Goal: Information Seeking & Learning: Learn about a topic

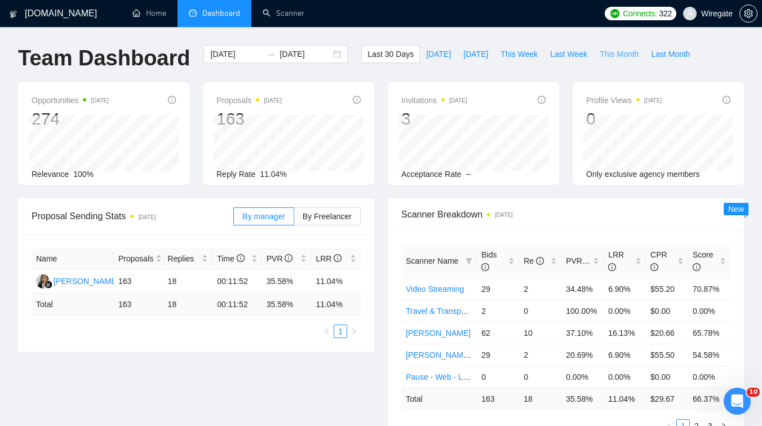
click at [631, 60] on span "This Month" at bounding box center [619, 54] width 39 height 12
type input "2025-09-01"
type input "2025-09-30"
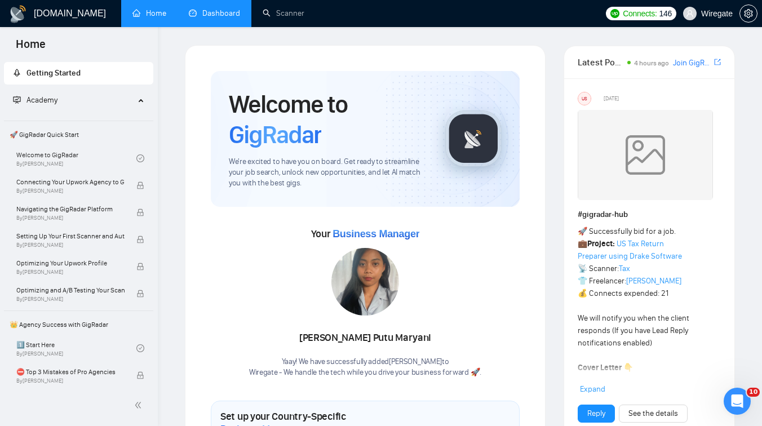
click at [218, 15] on link "Dashboard" at bounding box center [214, 13] width 51 height 10
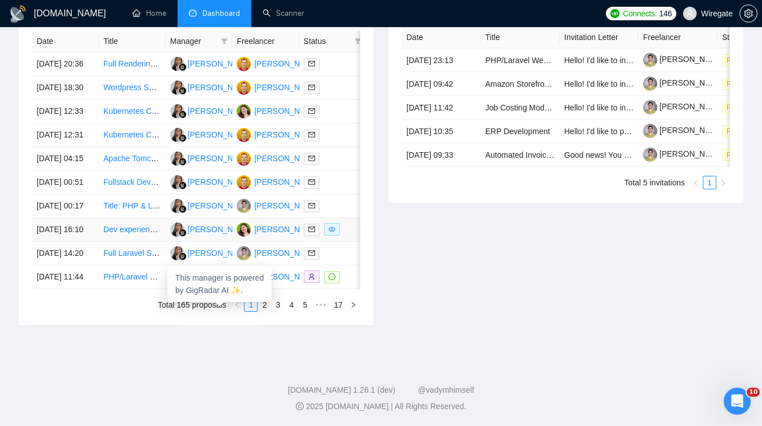
scroll to position [575, 0]
click at [263, 311] on link "2" at bounding box center [264, 305] width 12 height 12
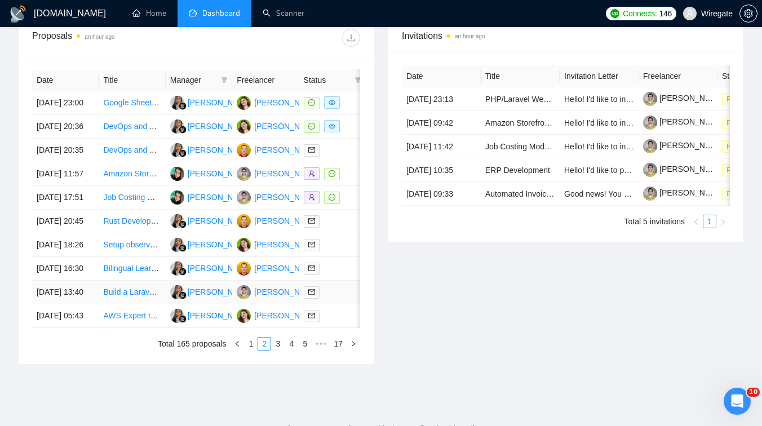
scroll to position [434, 0]
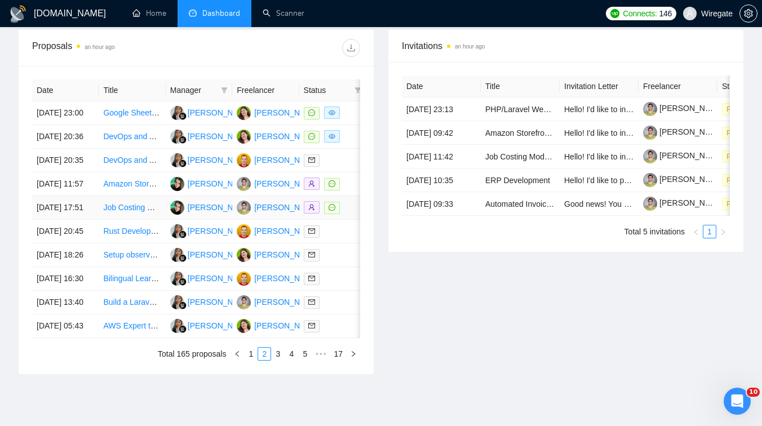
click at [157, 220] on td "Job Costing Module Development for Finale Inventory Software" at bounding box center [132, 208] width 67 height 24
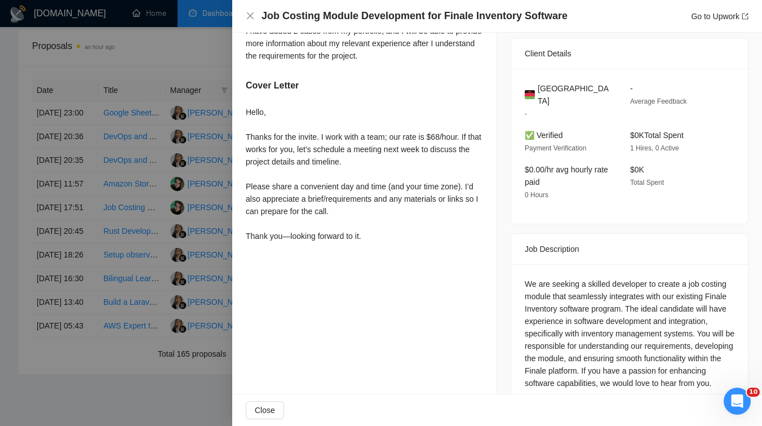
scroll to position [263, 0]
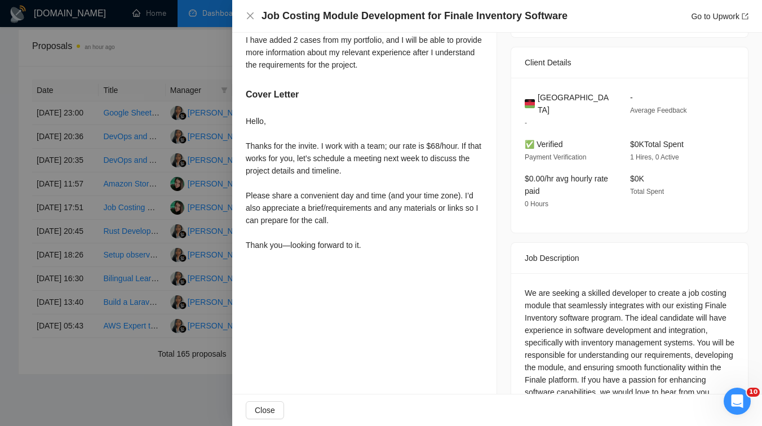
click at [147, 184] on div at bounding box center [381, 213] width 762 height 426
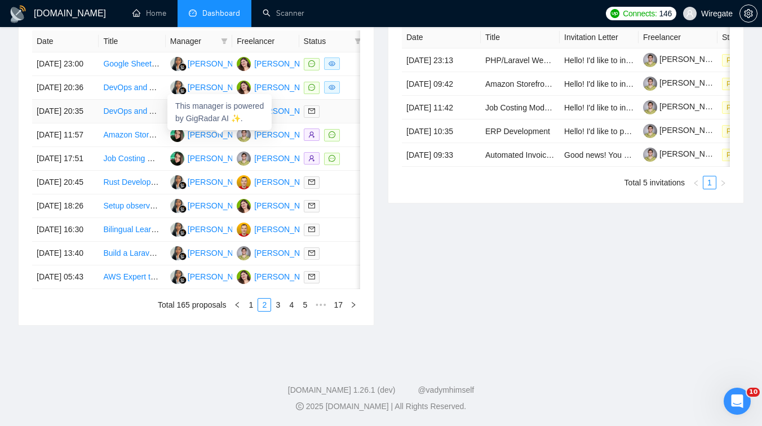
scroll to position [590, 0]
click at [281, 309] on link "3" at bounding box center [278, 305] width 12 height 12
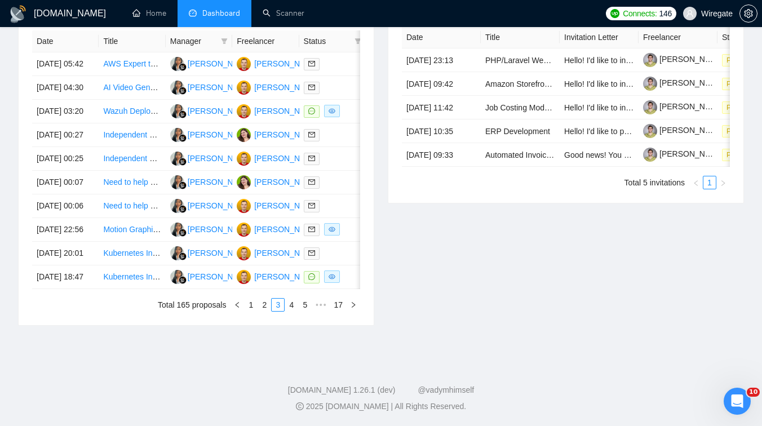
scroll to position [540, 0]
click at [293, 311] on link "4" at bounding box center [291, 305] width 12 height 12
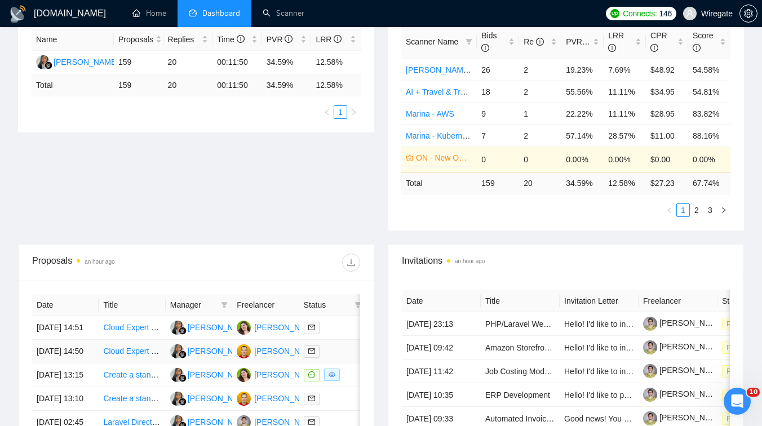
scroll to position [0, 0]
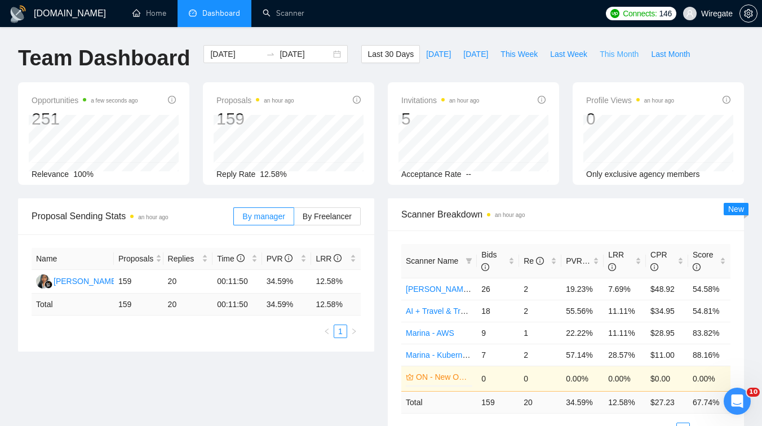
click at [611, 53] on span "This Month" at bounding box center [619, 54] width 39 height 12
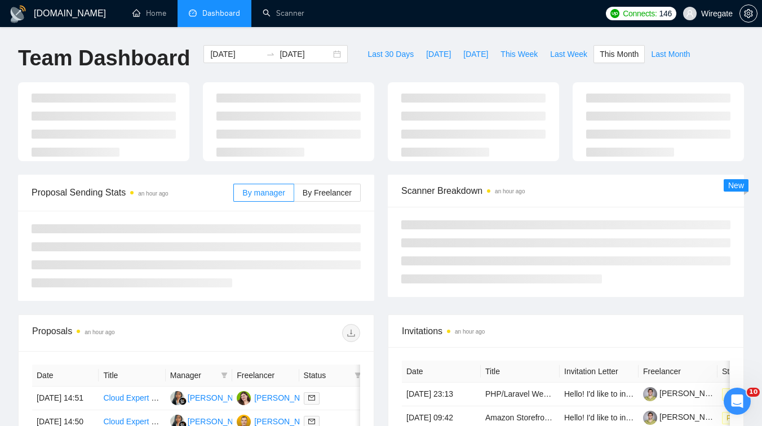
type input "2025-09-01"
type input "2025-09-30"
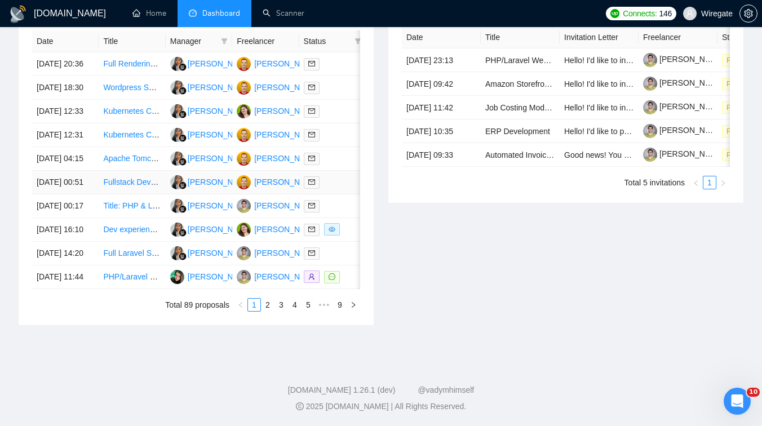
scroll to position [587, 0]
click at [279, 223] on div "Marina Sokolova" at bounding box center [286, 229] width 65 height 12
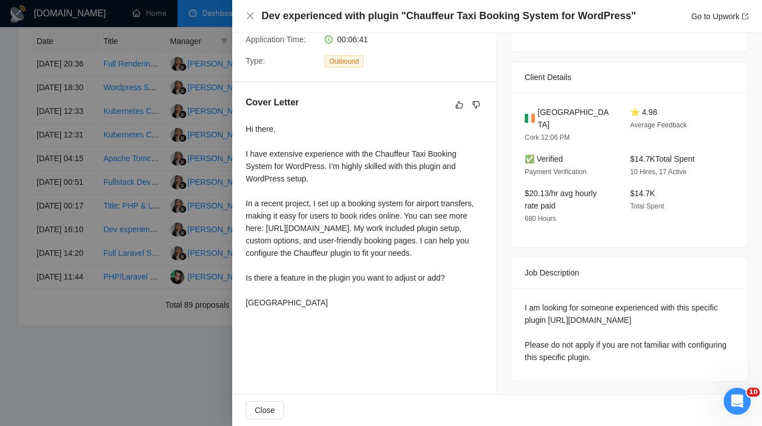
click at [158, 181] on div at bounding box center [381, 213] width 762 height 426
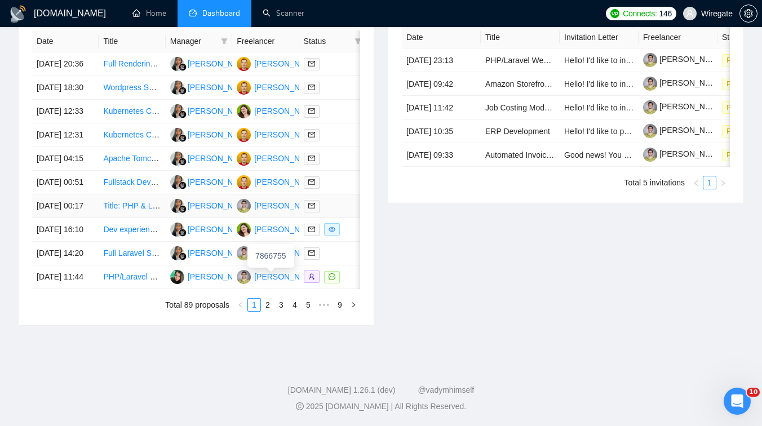
click at [265, 200] on div "Pavel Meshkov" at bounding box center [286, 206] width 65 height 12
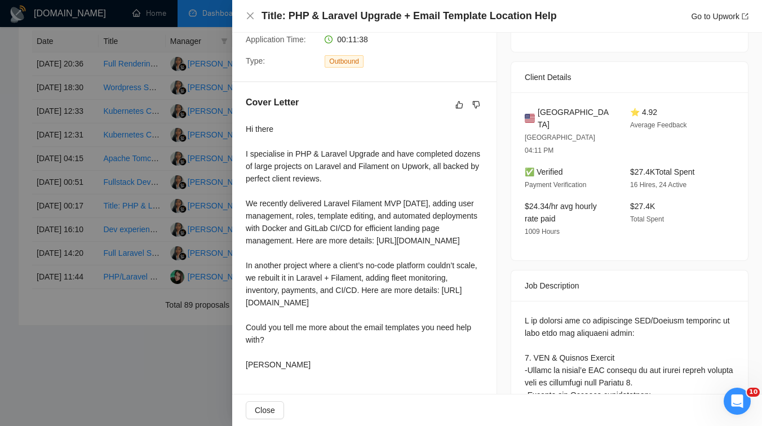
click at [178, 173] on div at bounding box center [381, 213] width 762 height 426
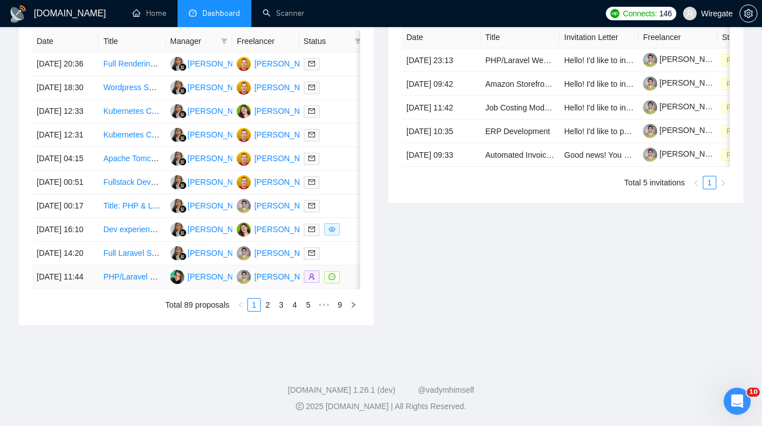
scroll to position [465, 0]
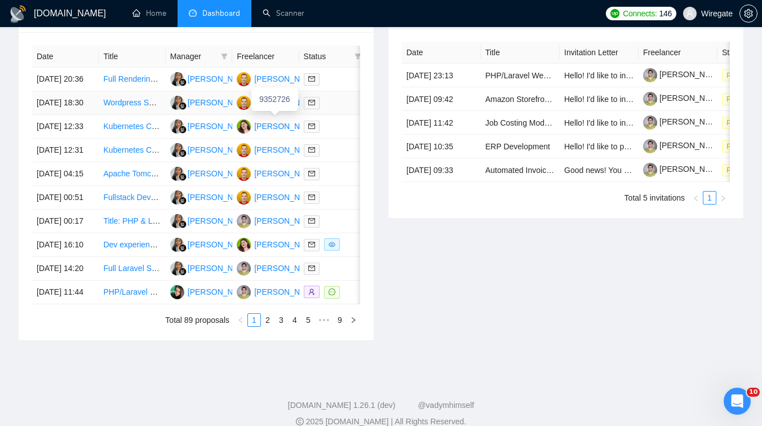
click at [268, 109] on div "Mikhail Shevtsov" at bounding box center [286, 102] width 65 height 12
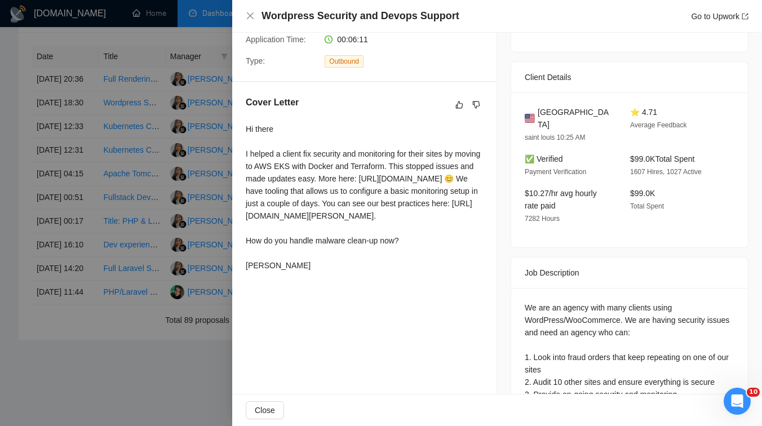
click at [205, 107] on div at bounding box center [381, 213] width 762 height 426
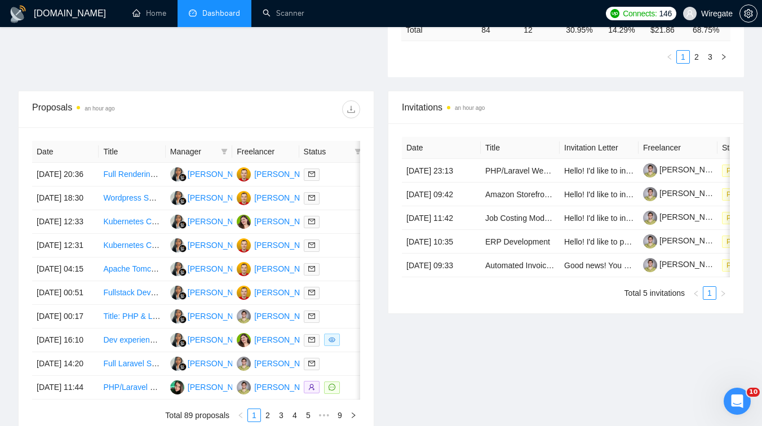
scroll to position [587, 0]
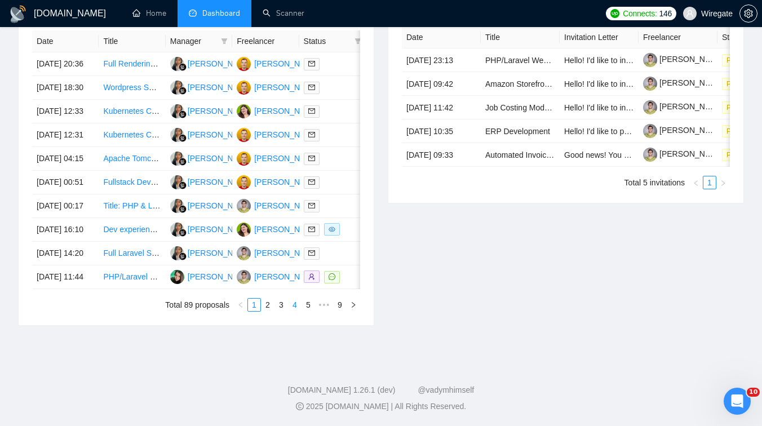
click at [290, 305] on link "4" at bounding box center [295, 305] width 12 height 12
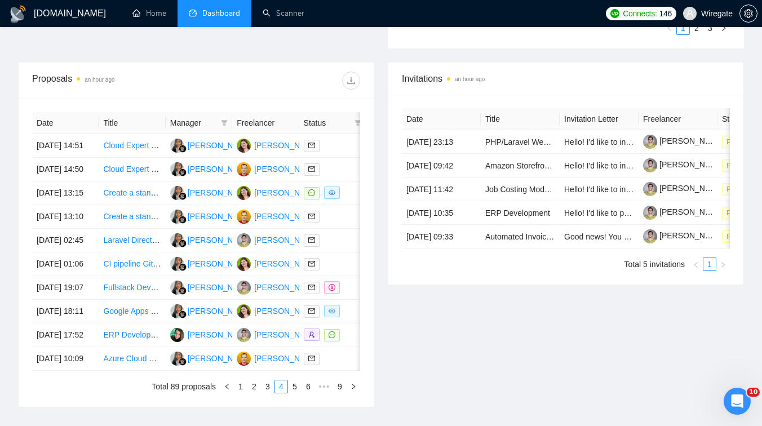
scroll to position [376, 0]
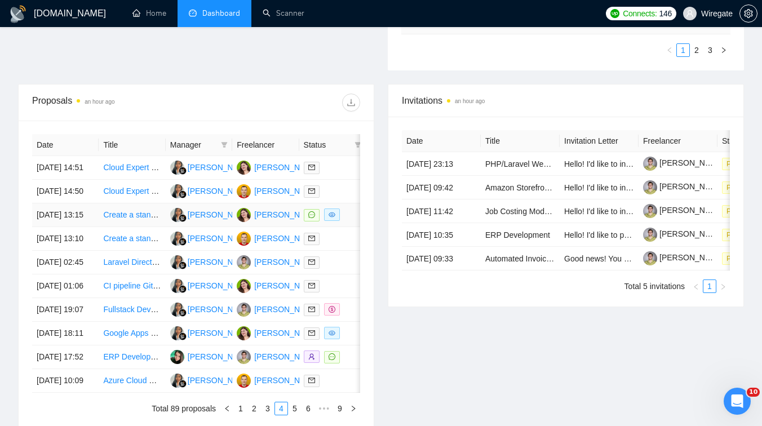
click at [152, 227] on td "Create a standardized deployment module for OrangeHRM" at bounding box center [132, 216] width 67 height 24
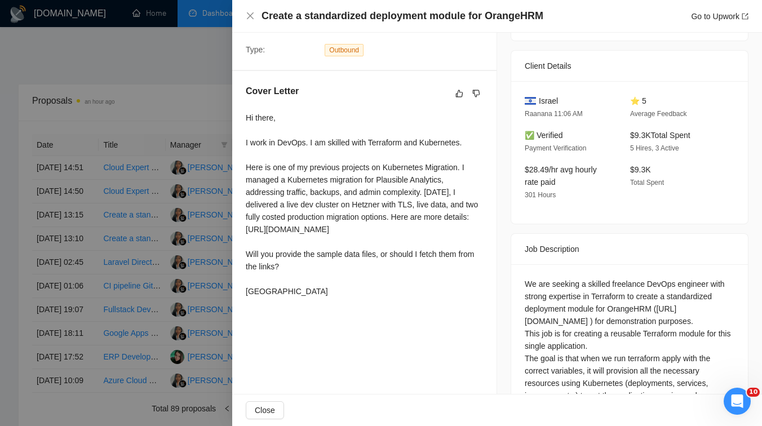
scroll to position [225, 0]
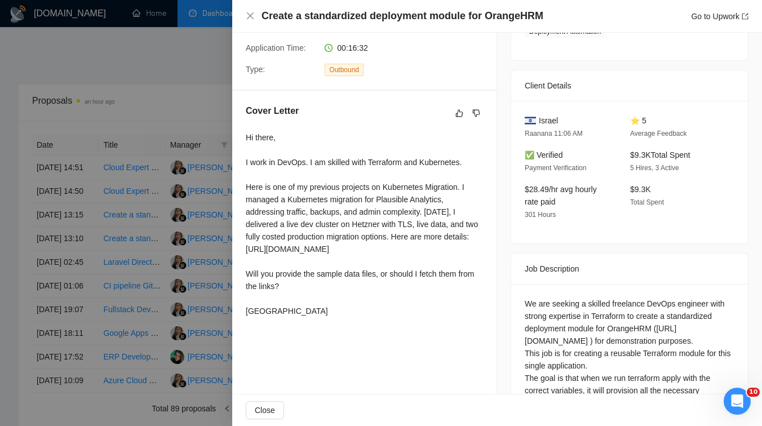
click at [136, 181] on div at bounding box center [381, 213] width 762 height 426
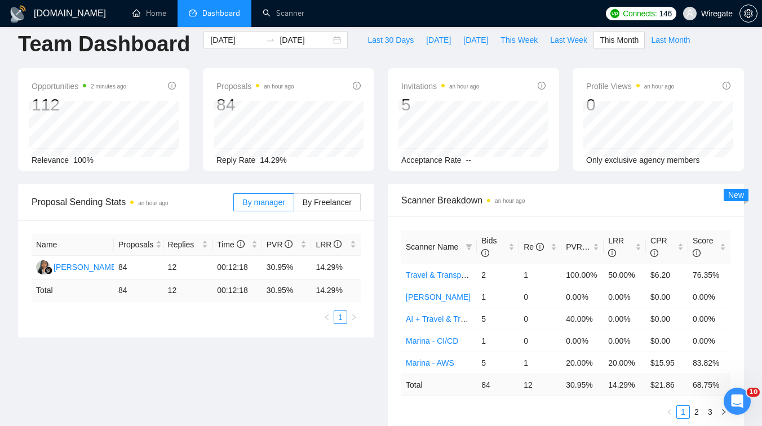
scroll to position [0, 0]
